Goal: Information Seeking & Learning: Learn about a topic

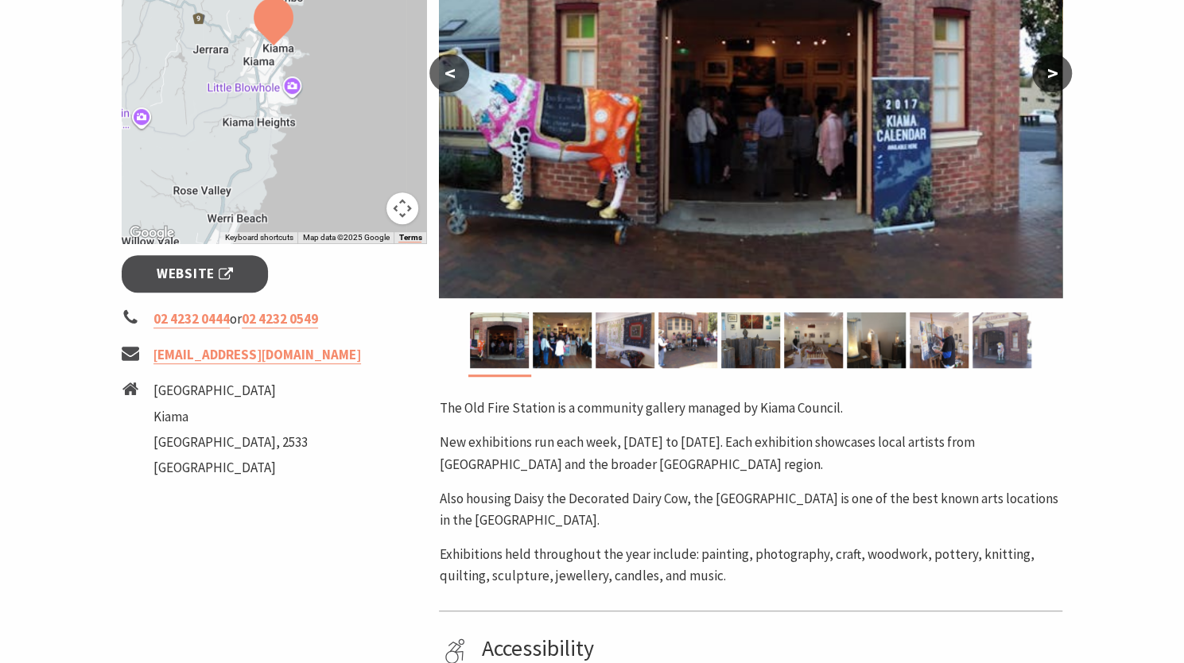
scroll to position [409, 0]
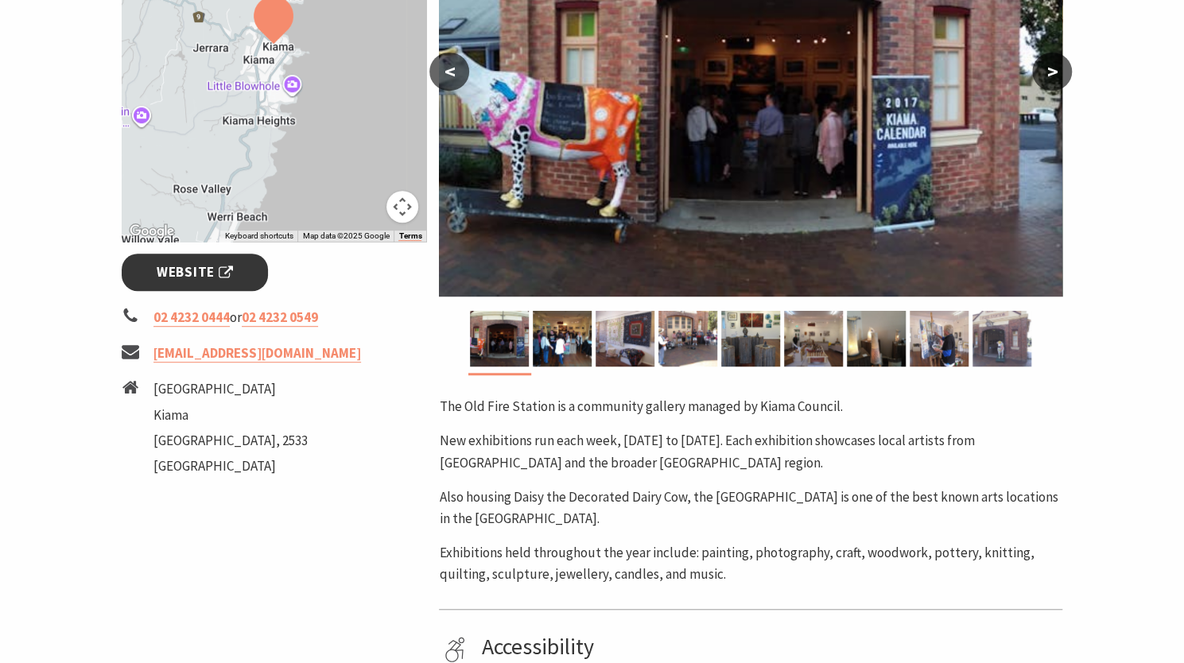
click at [198, 279] on span "Website" at bounding box center [195, 272] width 76 height 21
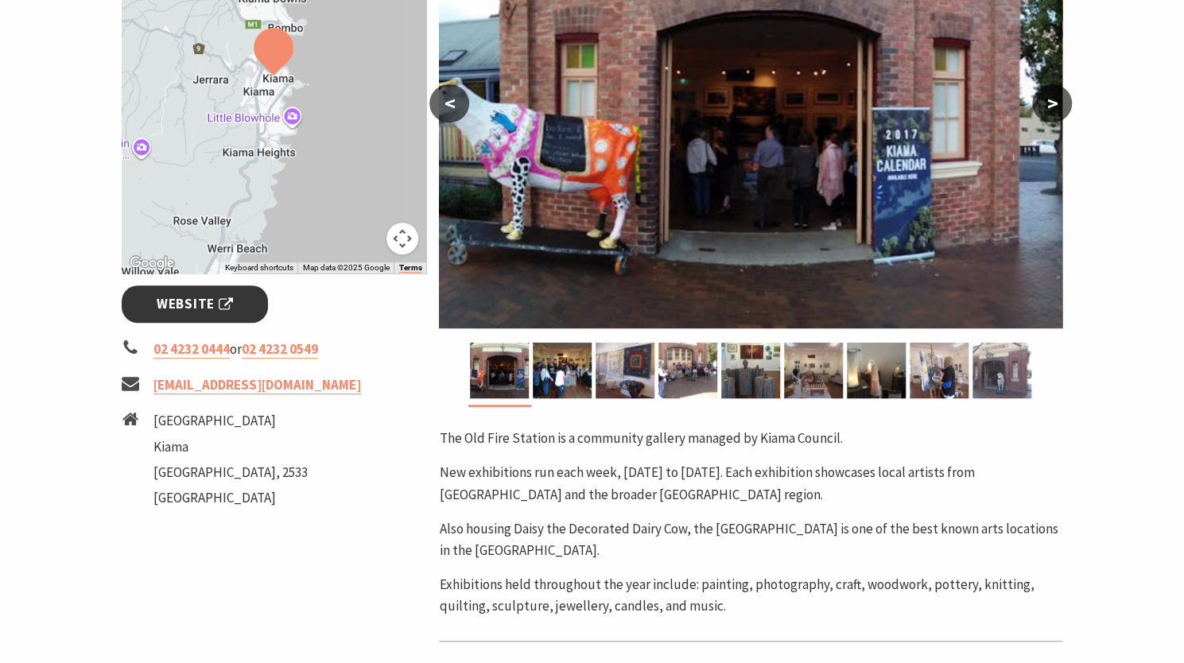
scroll to position [375, 0]
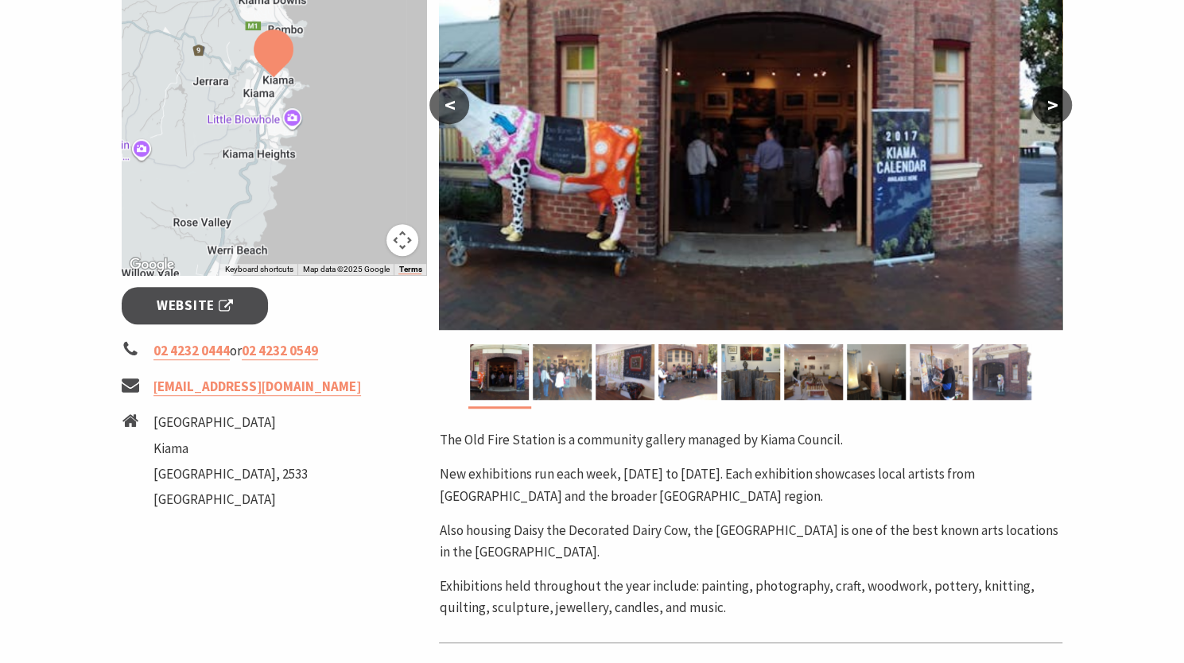
click at [566, 371] on img at bounding box center [562, 372] width 59 height 56
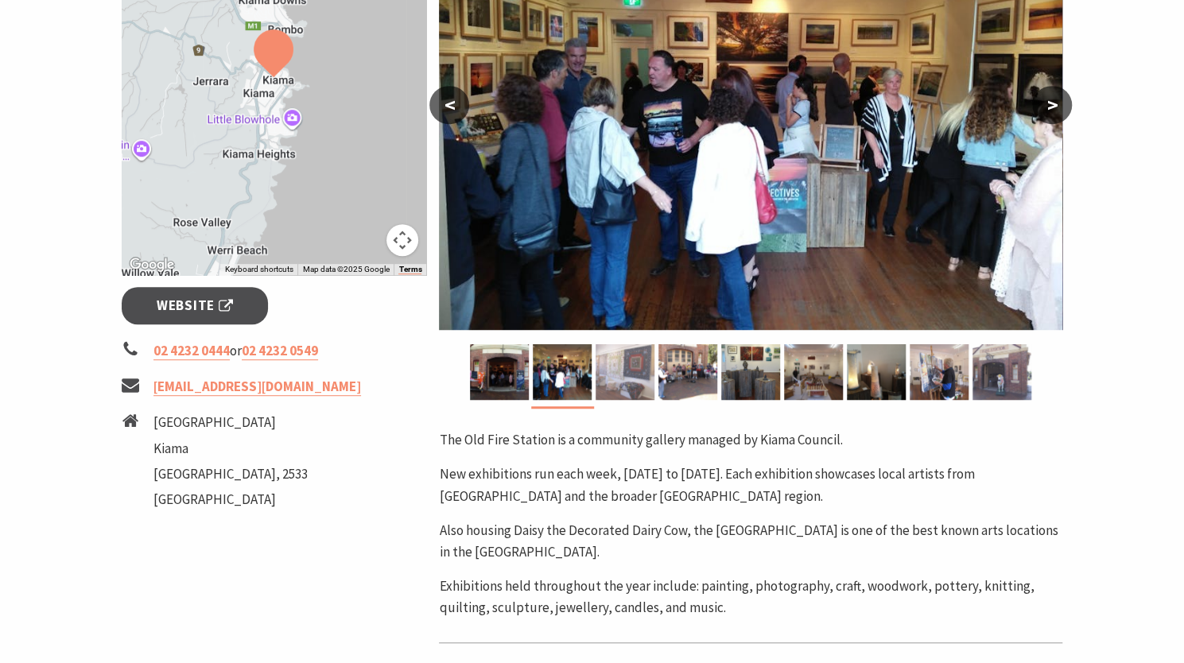
click at [623, 370] on img at bounding box center [625, 372] width 59 height 56
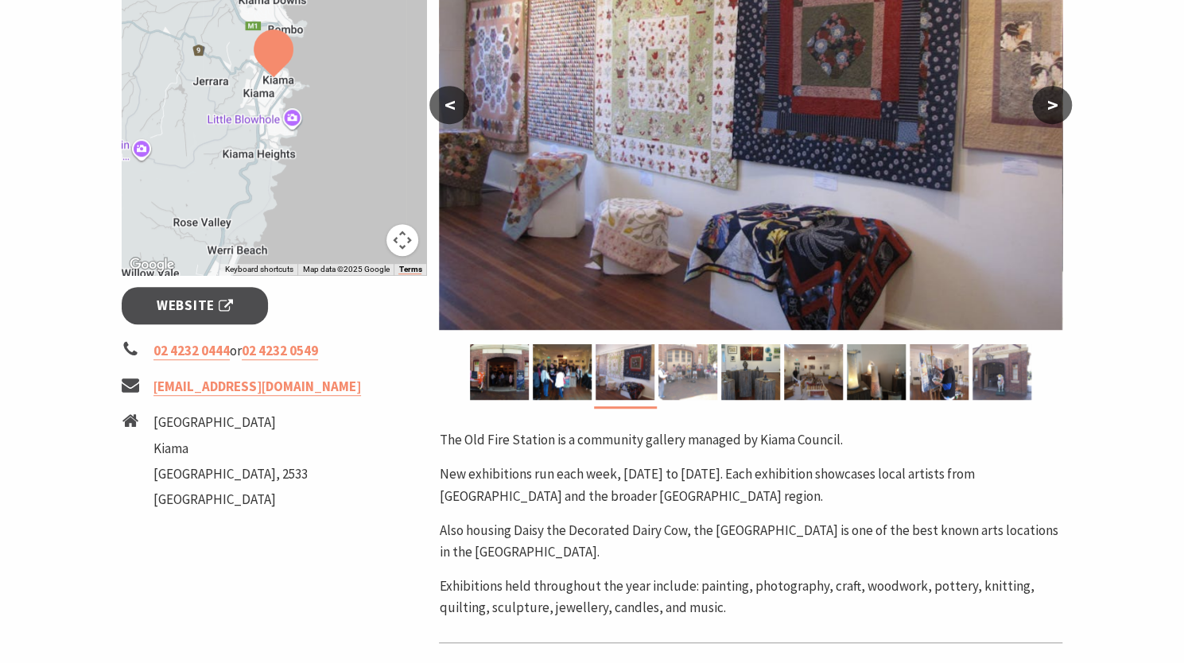
click at [691, 374] on img at bounding box center [688, 372] width 59 height 56
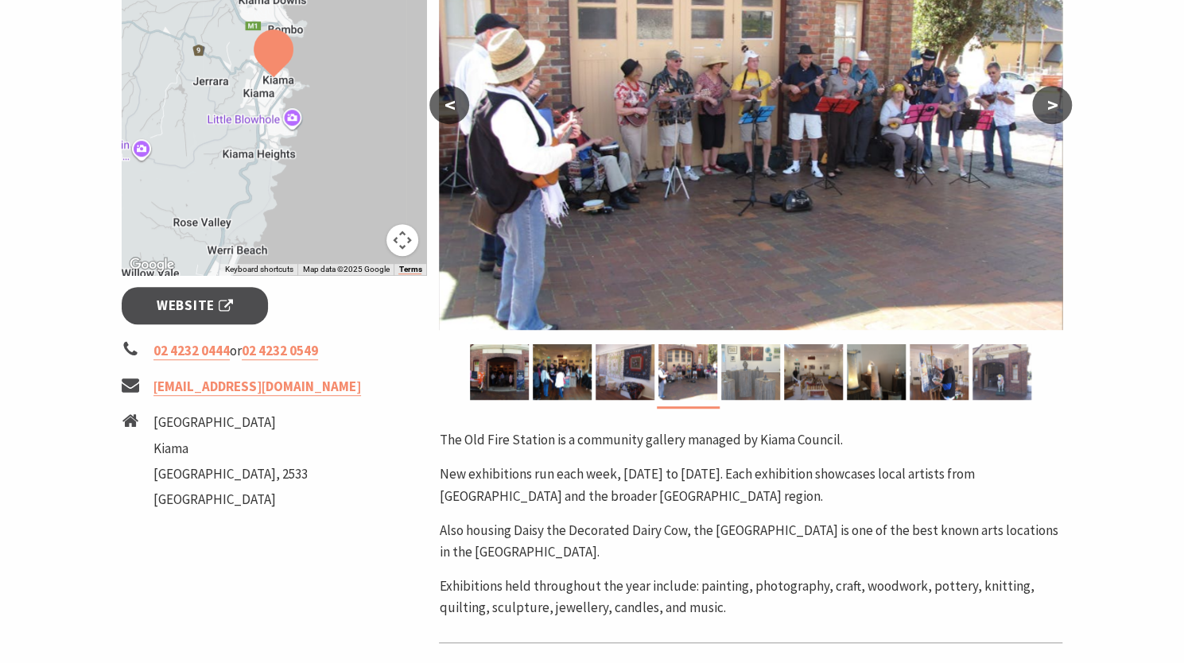
click at [749, 374] on img at bounding box center [751, 372] width 59 height 56
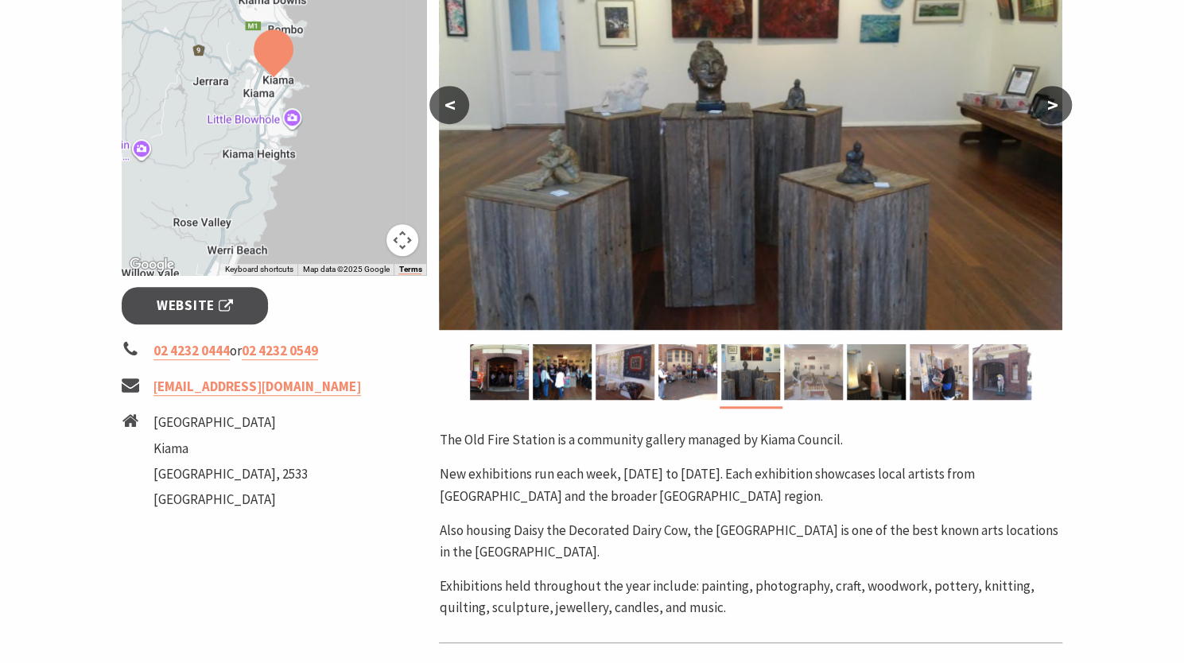
click at [815, 374] on img at bounding box center [813, 372] width 59 height 56
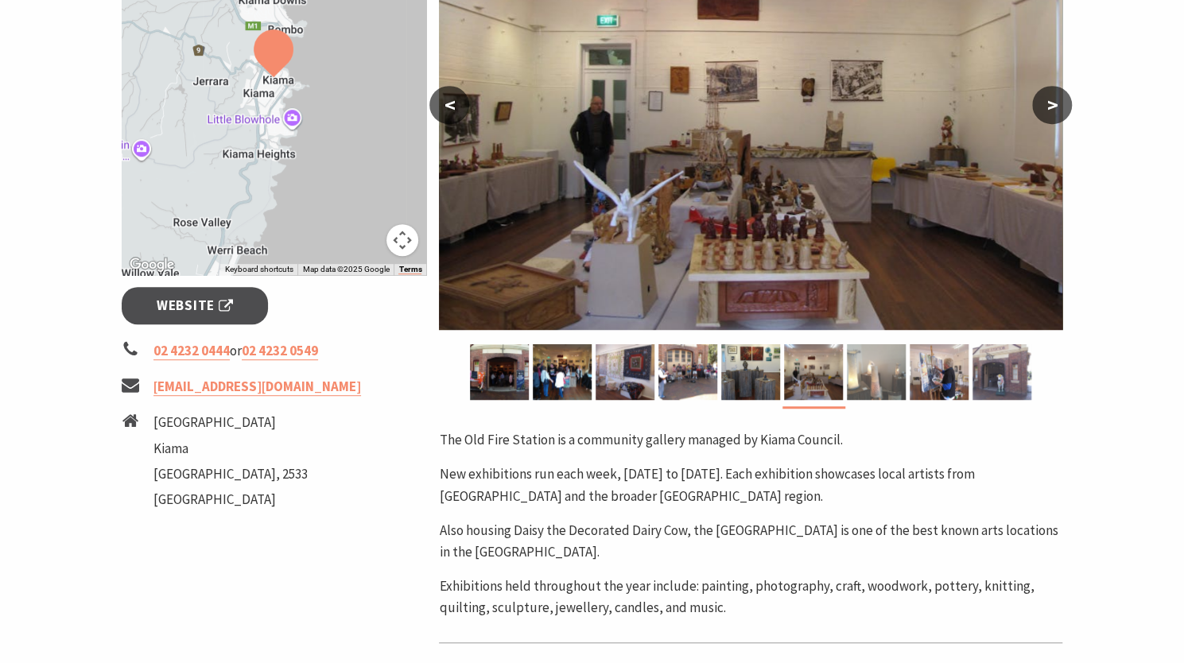
click at [876, 388] on img at bounding box center [876, 372] width 59 height 56
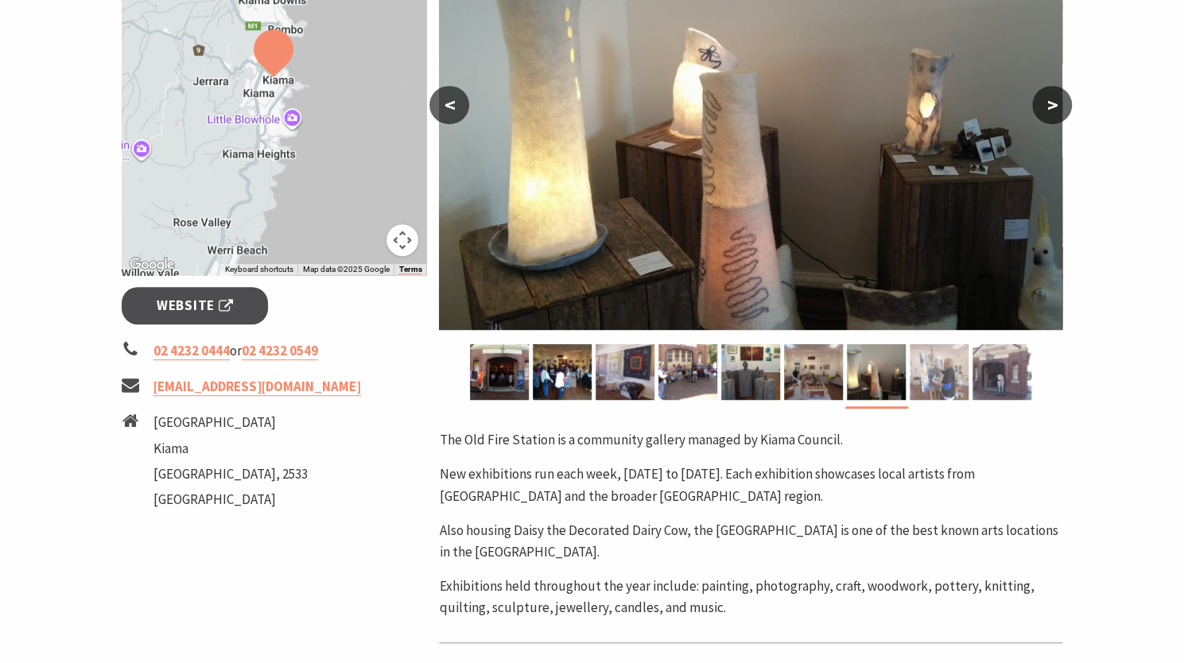
click at [939, 373] on img at bounding box center [939, 372] width 59 height 56
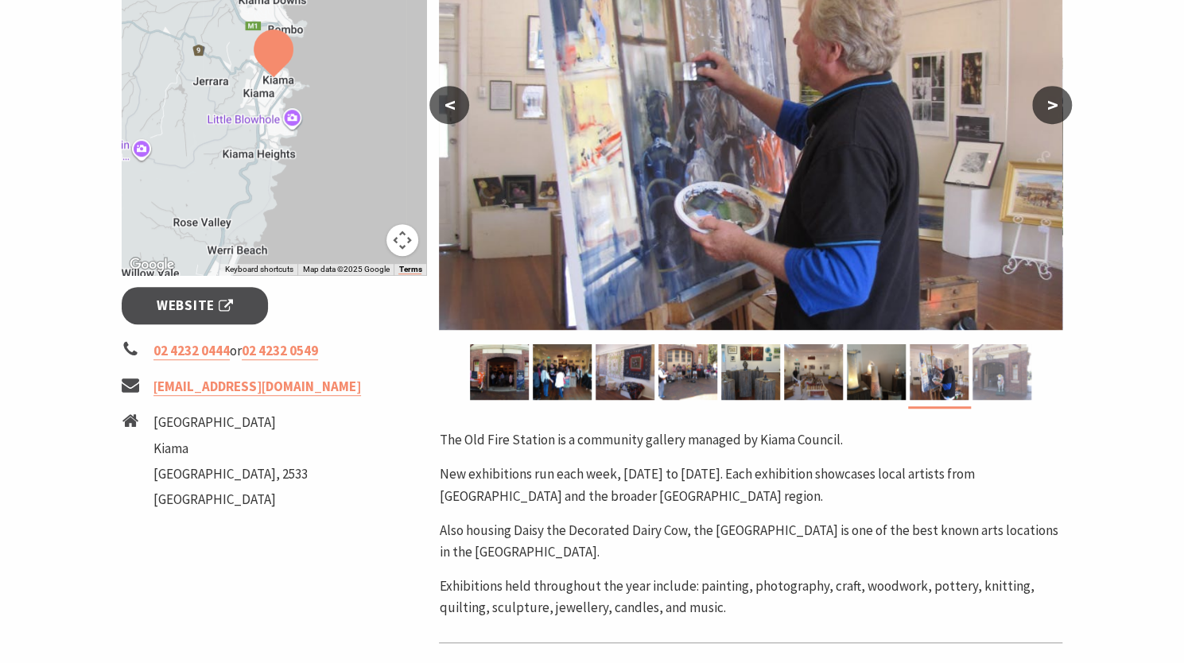
click at [990, 387] on img at bounding box center [1002, 372] width 59 height 56
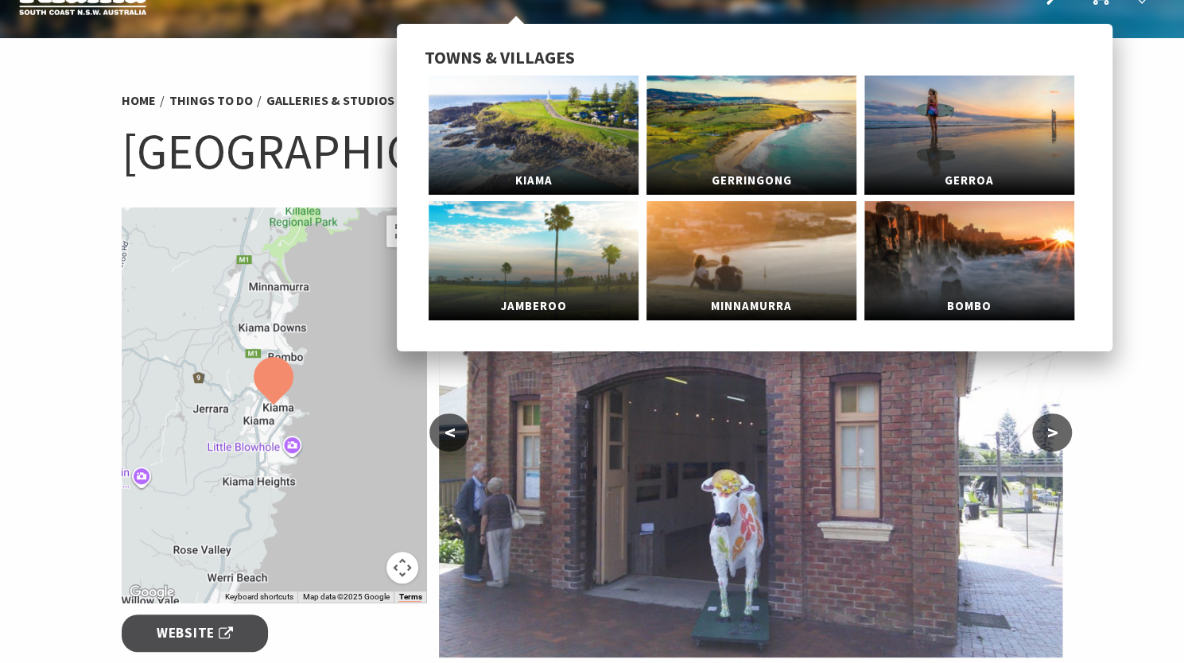
scroll to position [0, 0]
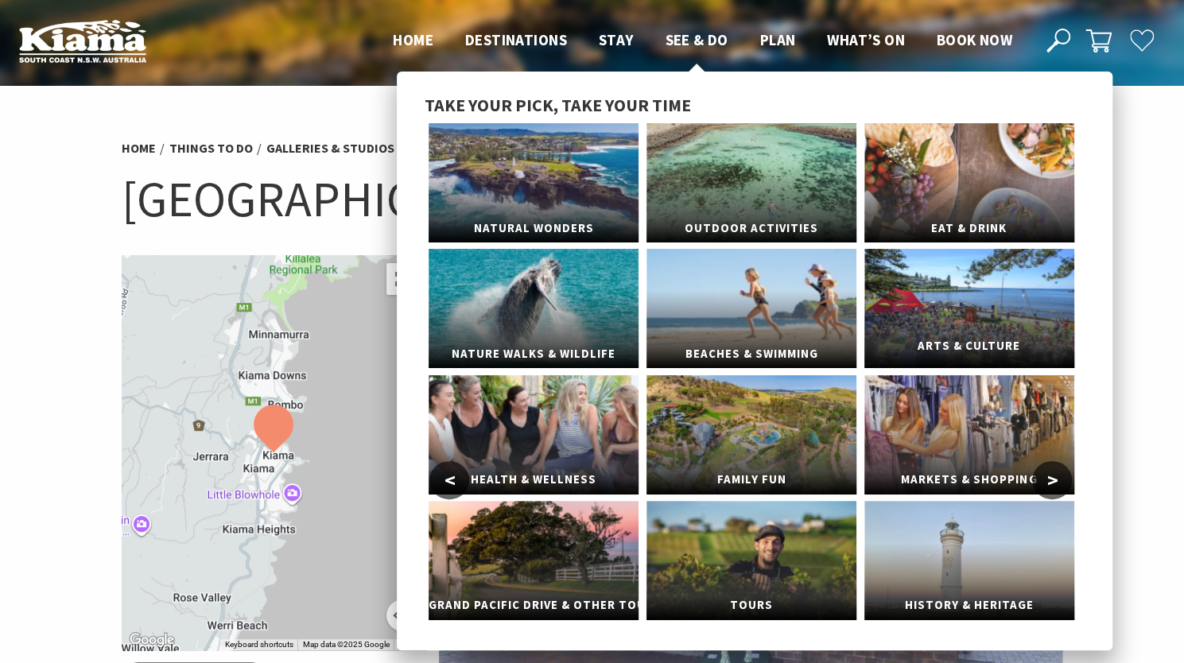
click at [958, 291] on link "Arts & Culture" at bounding box center [970, 308] width 210 height 119
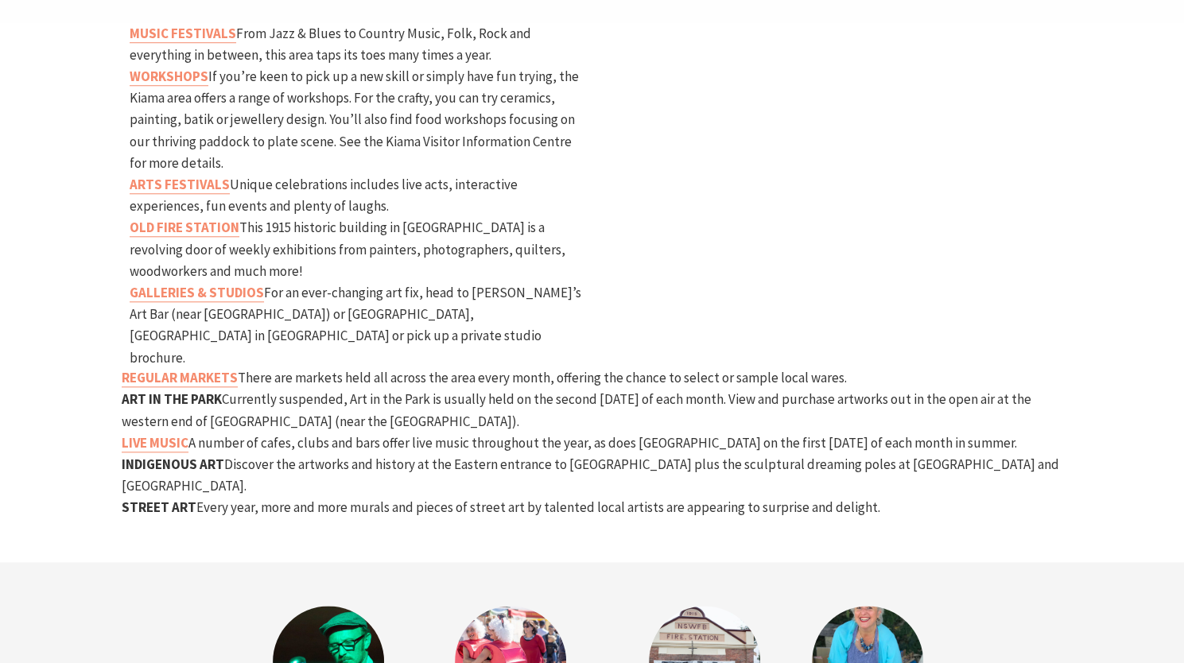
scroll to position [848, 0]
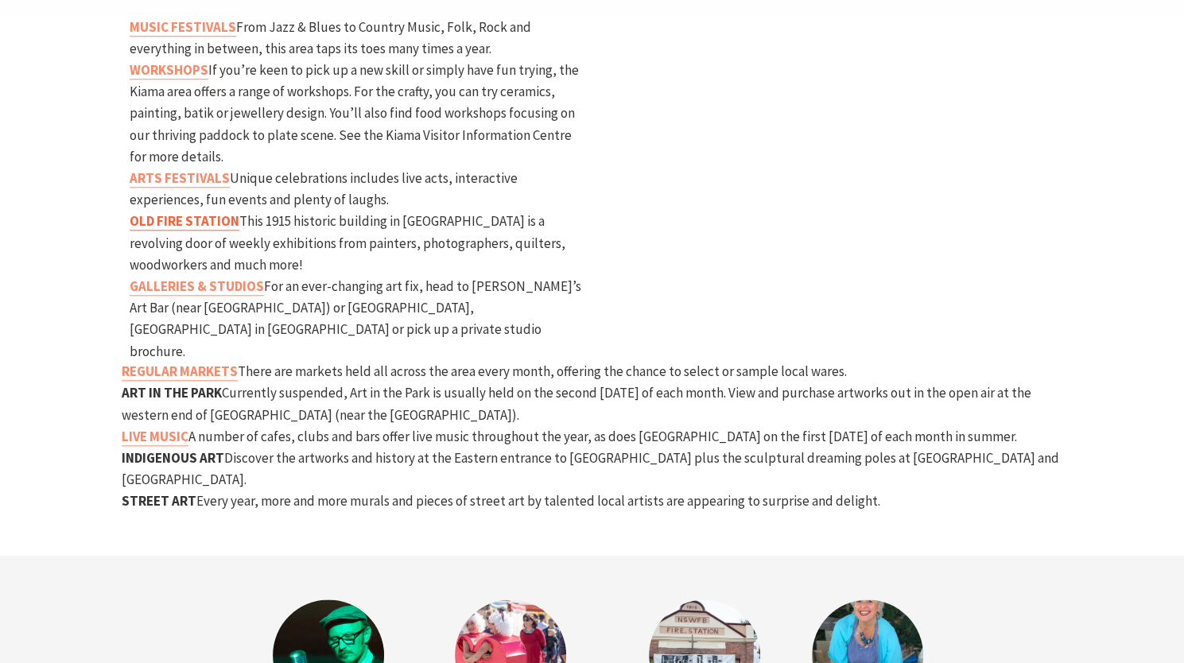
click at [181, 212] on strong "OLD FIRE STATION" at bounding box center [185, 221] width 110 height 18
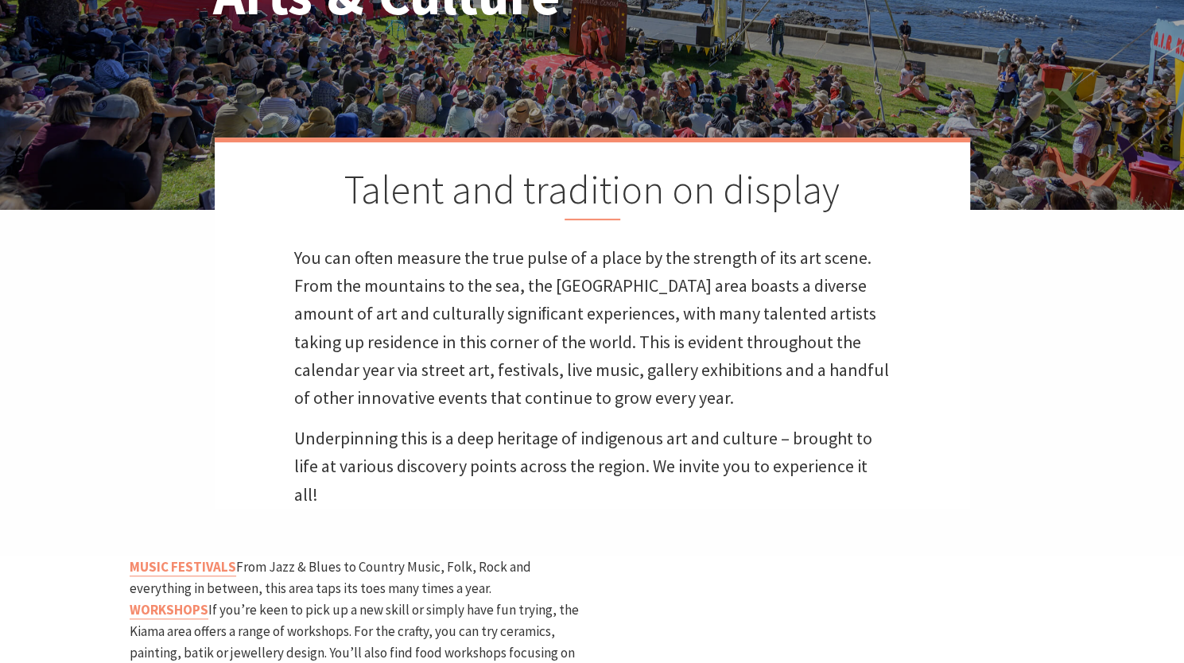
scroll to position [0, 0]
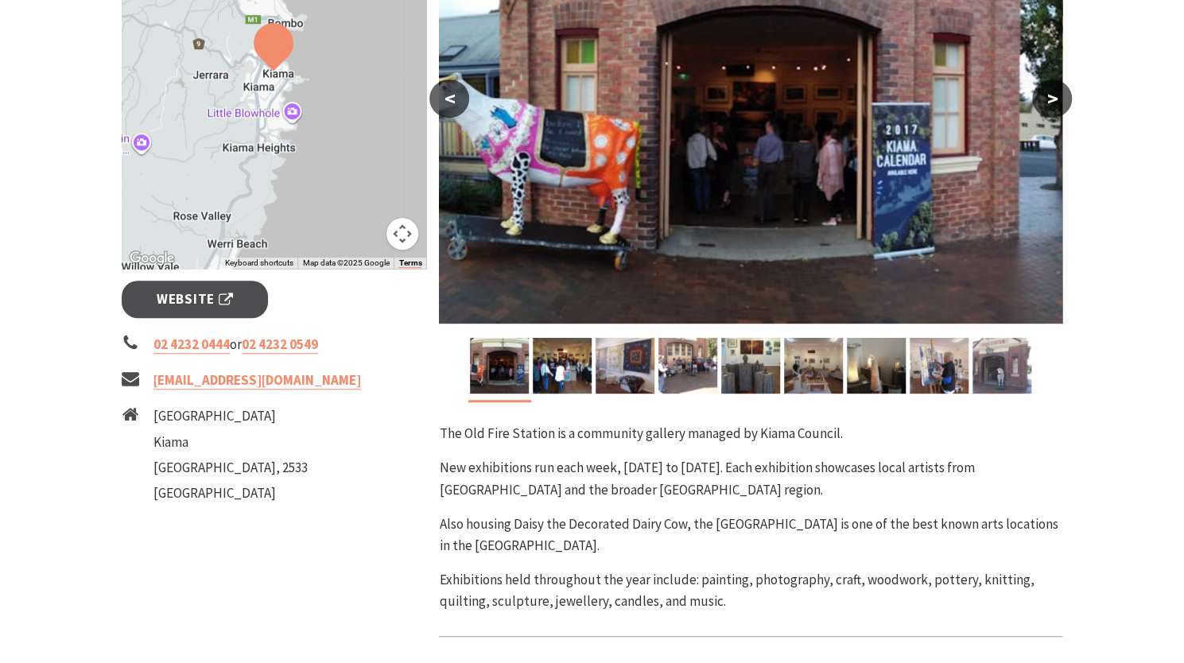
scroll to position [377, 0]
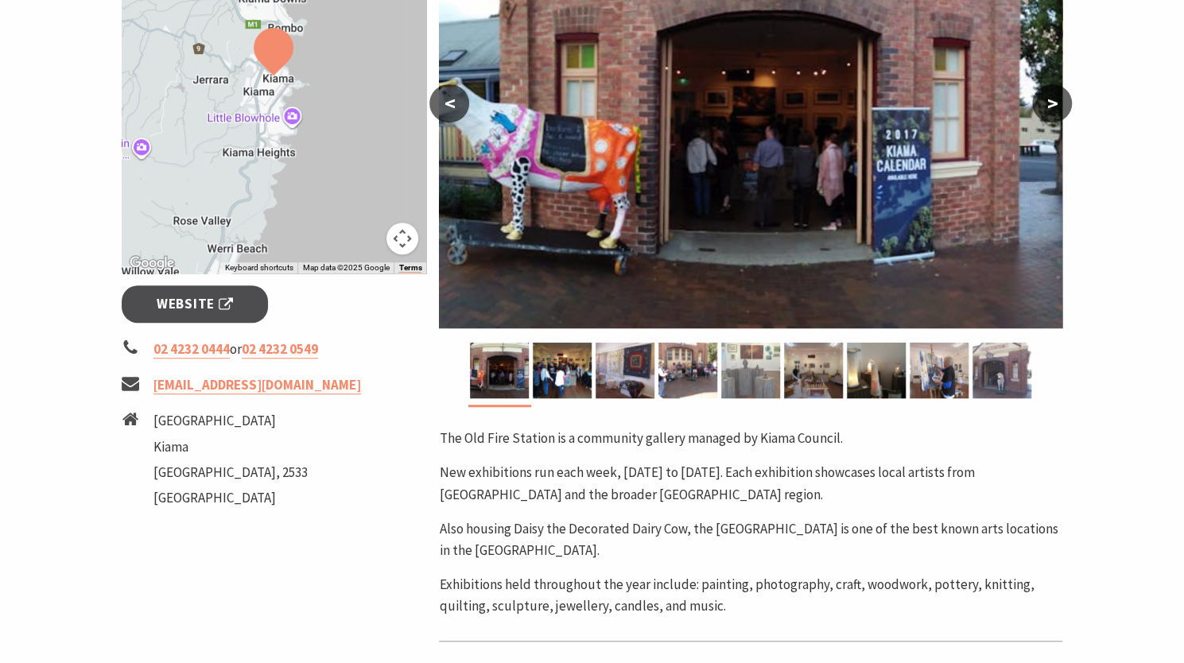
click at [765, 365] on img at bounding box center [751, 371] width 59 height 56
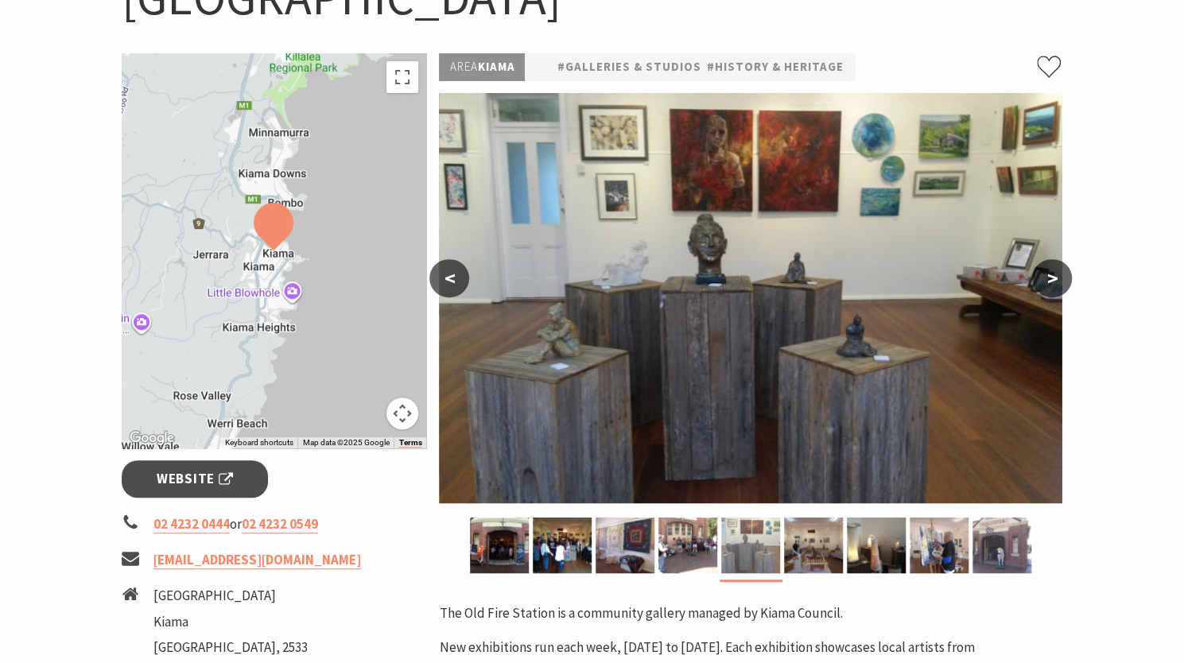
scroll to position [200, 0]
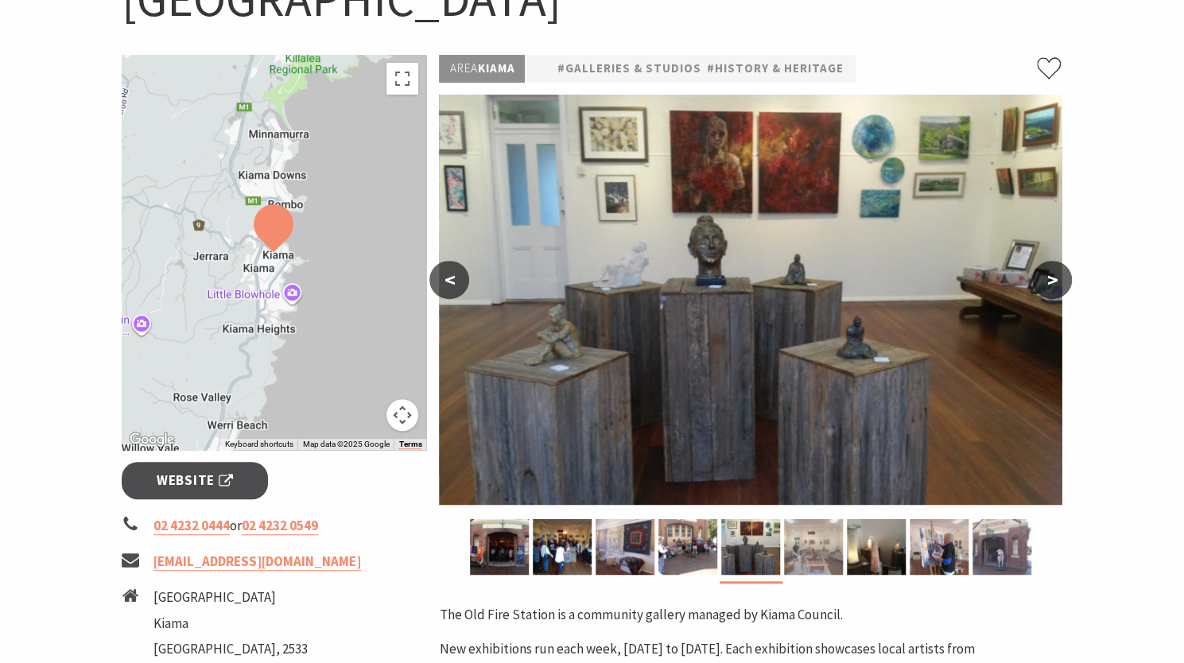
click at [818, 559] on img at bounding box center [813, 547] width 59 height 56
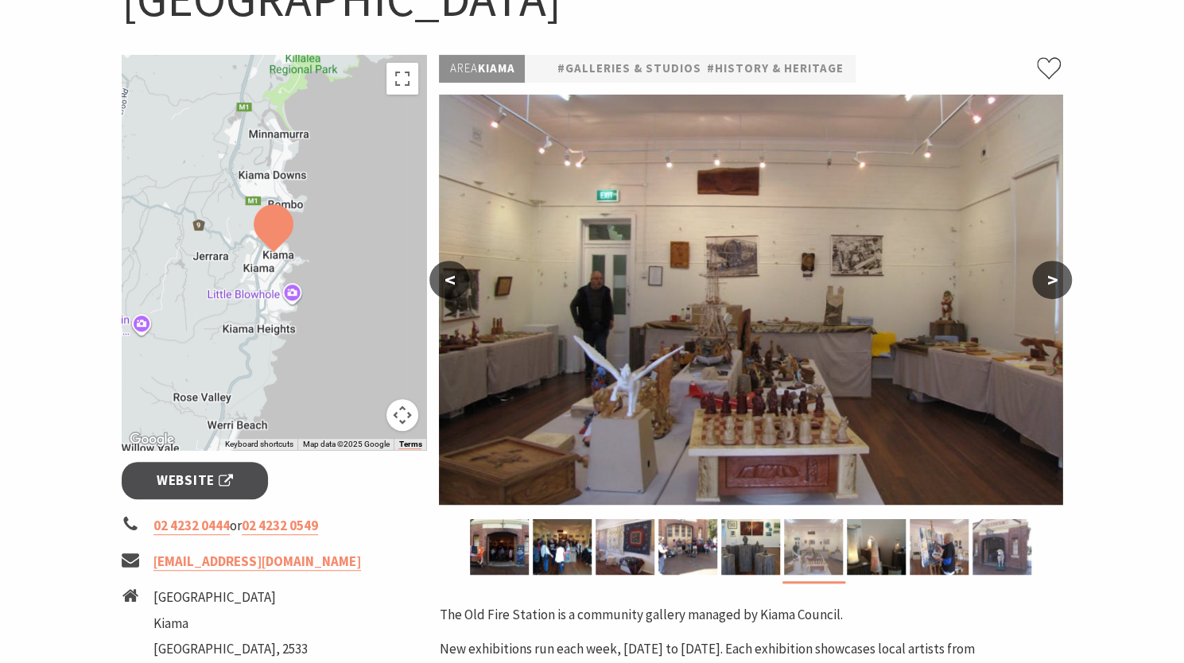
click at [874, 558] on img at bounding box center [876, 547] width 59 height 56
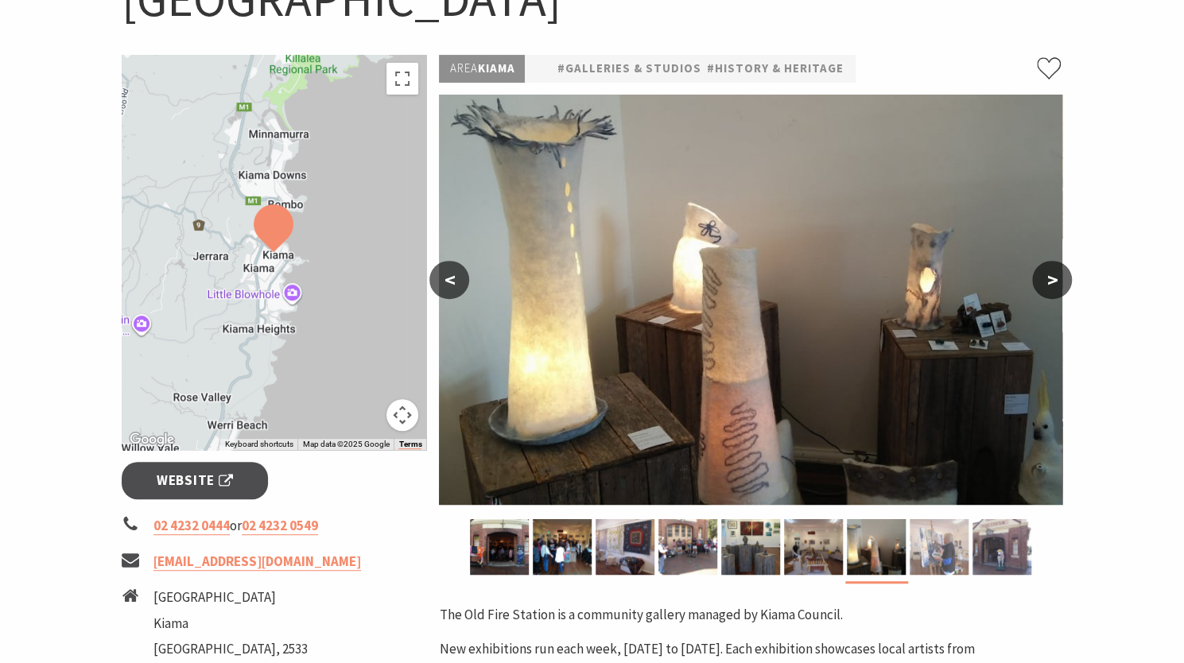
click at [939, 552] on img at bounding box center [939, 547] width 59 height 56
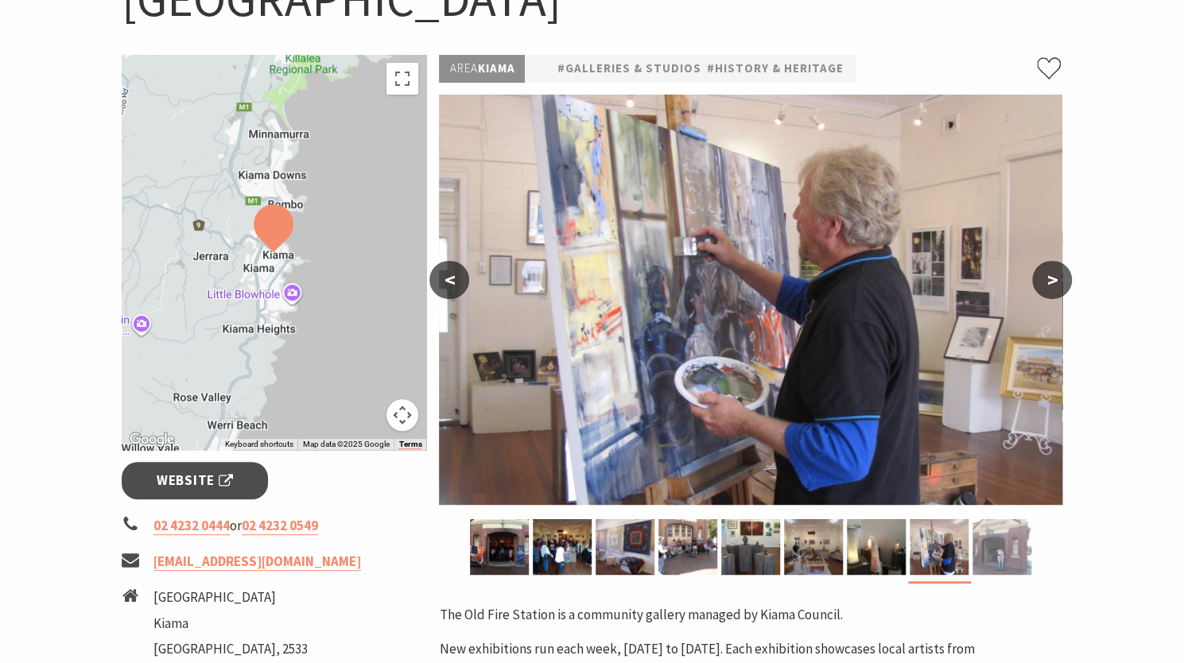
click at [1006, 554] on img at bounding box center [1002, 547] width 59 height 56
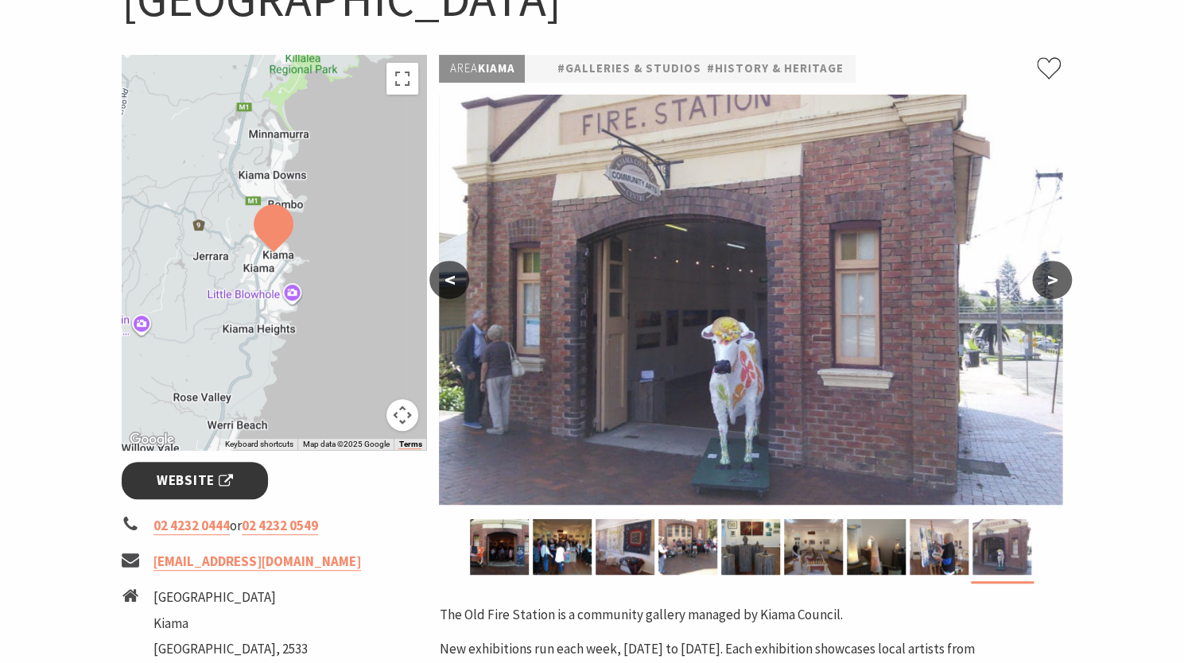
click at [224, 480] on span "Website" at bounding box center [195, 480] width 76 height 21
